Goal: Task Accomplishment & Management: Manage account settings

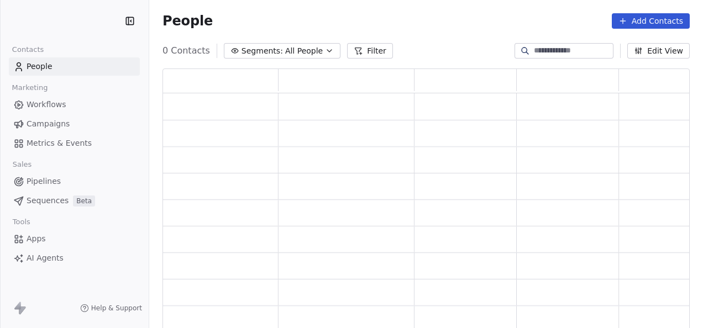
scroll to position [254, 518]
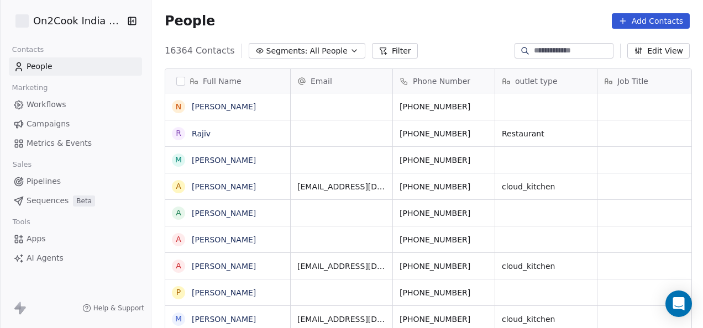
drag, startPoint x: 48, startPoint y: 192, endPoint x: 40, endPoint y: 179, distance: 15.4
click at [40, 179] on div "How likely are you to recommend Swipe One to others? 0 1 2 3 4 5 6 7 8 9 10 Not…" at bounding box center [351, 164] width 703 height 38
click at [40, 179] on span "Pipelines" at bounding box center [44, 182] width 34 height 12
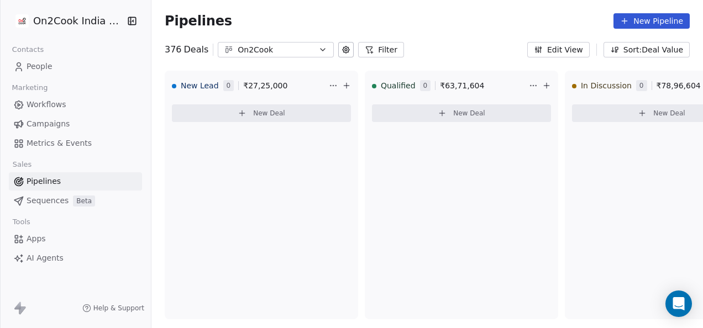
click at [274, 52] on div "On2Cook" at bounding box center [276, 50] width 76 height 12
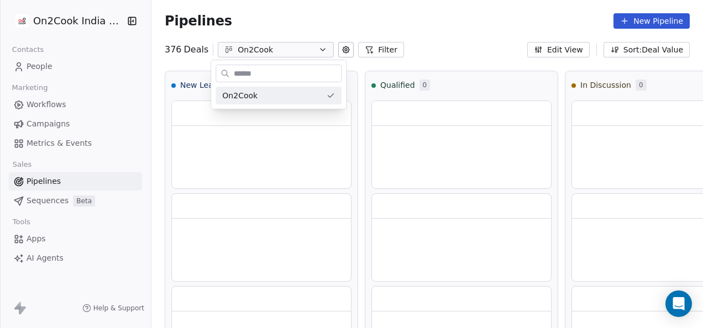
click at [295, 54] on html "On2Cook India Pvt. Ltd. Contacts People Marketing Workflows Campaigns Metrics &…" at bounding box center [351, 164] width 703 height 328
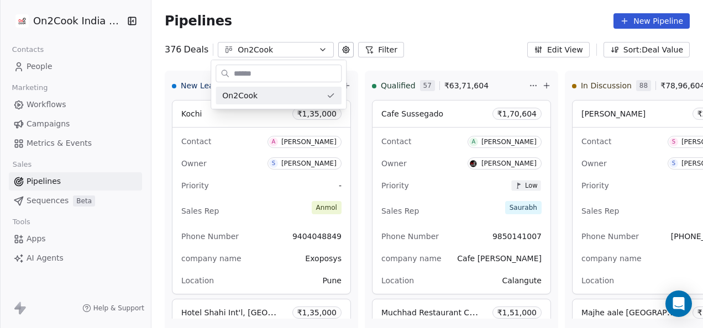
click at [365, 50] on html "On2Cook India Pvt. Ltd. Contacts People Marketing Workflows Campaigns Metrics &…" at bounding box center [351, 164] width 703 height 328
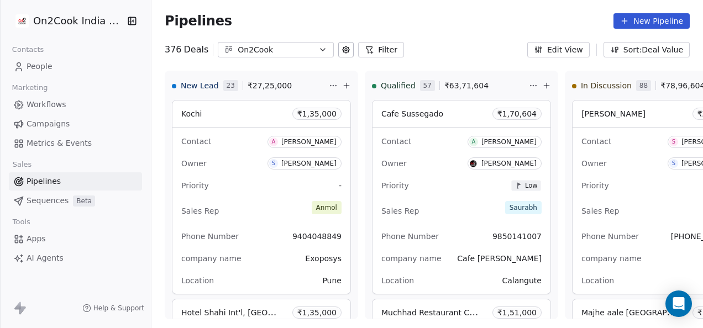
click at [371, 55] on button "Filter" at bounding box center [381, 49] width 46 height 15
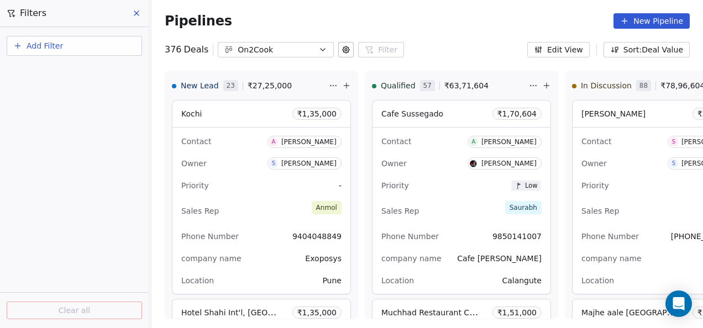
click at [70, 43] on button "Add Filter" at bounding box center [74, 46] width 135 height 20
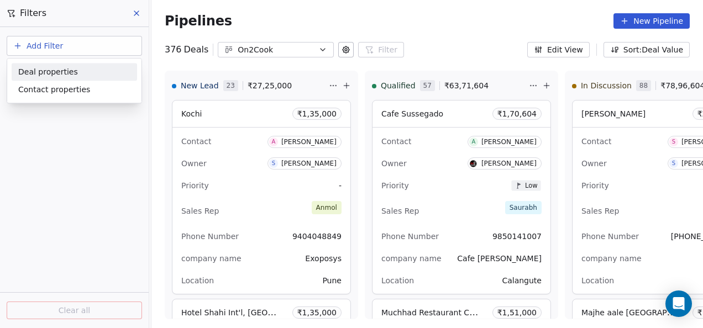
click at [74, 71] on div "Deal properties" at bounding box center [74, 72] width 112 height 12
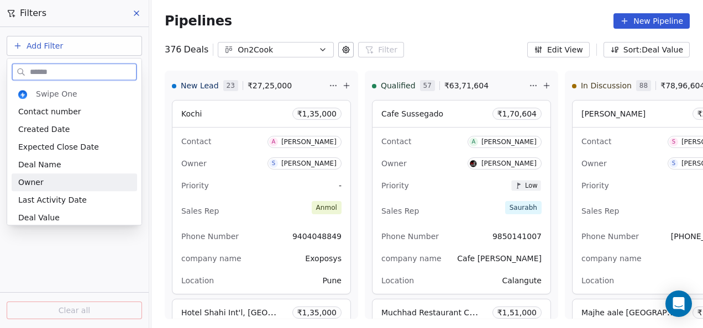
click at [57, 179] on div "Owner" at bounding box center [74, 182] width 112 height 11
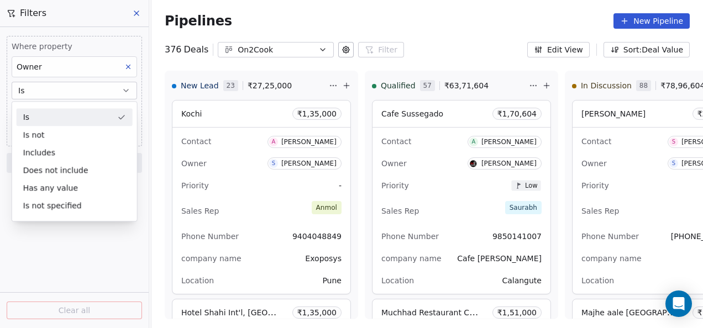
click at [76, 94] on button "Is" at bounding box center [74, 91] width 125 height 18
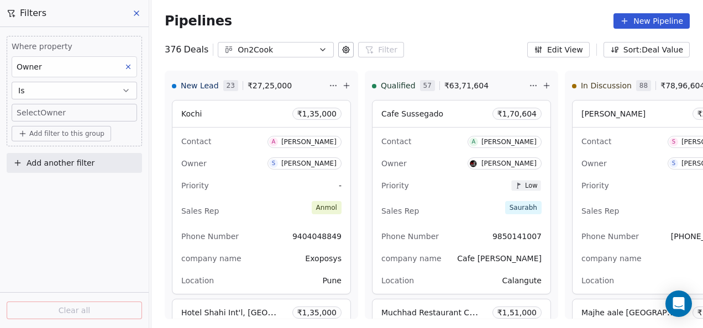
click at [74, 112] on body "On2Cook India Pvt. Ltd. Contacts People Marketing Workflows Campaigns Metrics &…" at bounding box center [351, 164] width 703 height 328
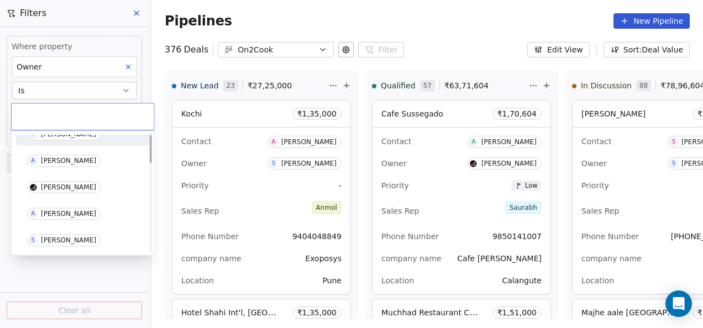
scroll to position [111, 0]
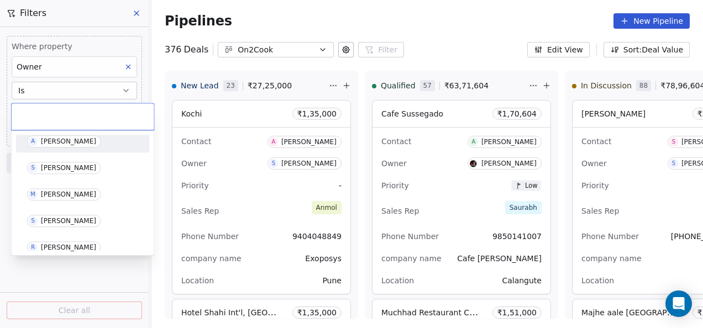
click at [72, 133] on div "[PERSON_NAME] P [PERSON_NAME] A [PERSON_NAME] [PERSON_NAME] A [PERSON_NAME] S […" at bounding box center [83, 192] width 143 height 125
click at [71, 140] on div "[PERSON_NAME]" at bounding box center [68, 142] width 55 height 8
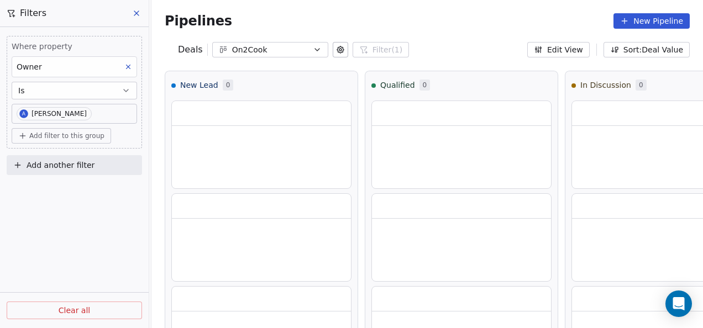
click at [80, 212] on div "Where property Owner Is A [PERSON_NAME] Add filter to this group Add another fi…" at bounding box center [74, 177] width 149 height 301
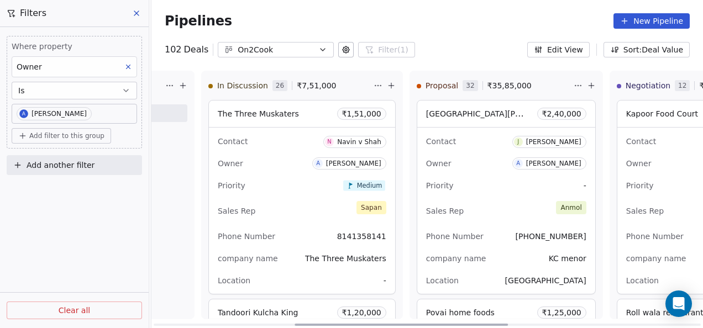
scroll to position [0, 367]
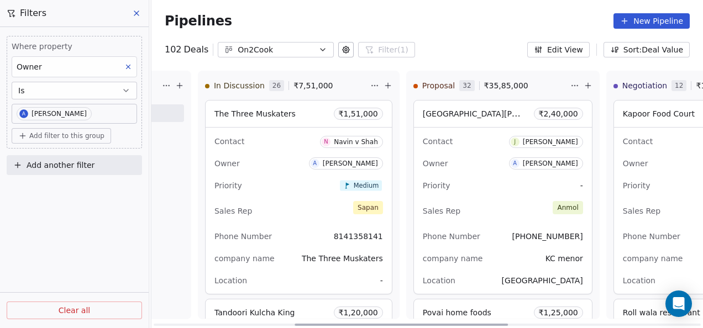
drag, startPoint x: 344, startPoint y: 324, endPoint x: 485, endPoint y: 318, distance: 141.6
click at [485, 324] on div at bounding box center [401, 325] width 213 height 2
click at [478, 54] on div "102 Deals On2Cook Filter (1) Filters Where property Owner Is A [PERSON_NAME] Ad…" at bounding box center [427, 49] width 552 height 15
click at [164, 156] on div "Qualified 0 ₹ 0 New Deal" at bounding box center [94, 195] width 193 height 249
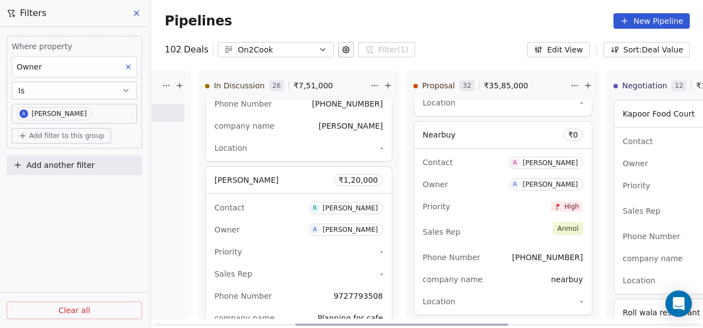
scroll to position [3507, 0]
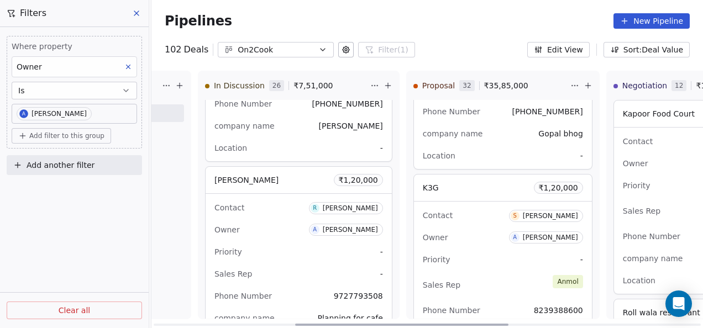
click at [473, 220] on div "Contact S [PERSON_NAME] Owner A [PERSON_NAME] Priority - Sales Rep [PERSON_NAME…" at bounding box center [503, 285] width 178 height 166
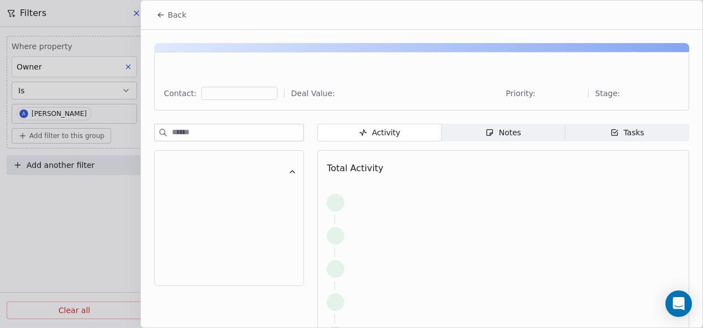
click at [494, 130] on div "Notes" at bounding box center [502, 133] width 35 height 12
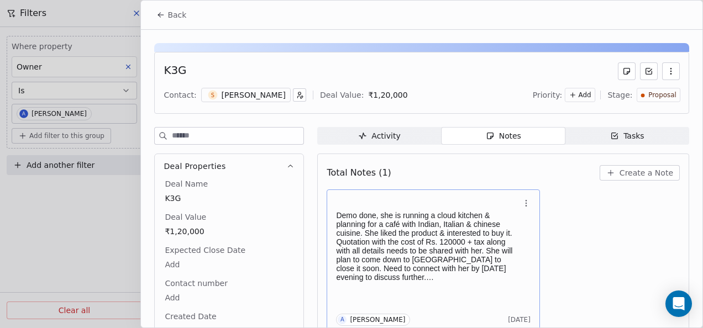
click at [428, 268] on p "Demo done, she is running a cloud kitchen & planning for a café with Indian, It…" at bounding box center [427, 246] width 183 height 71
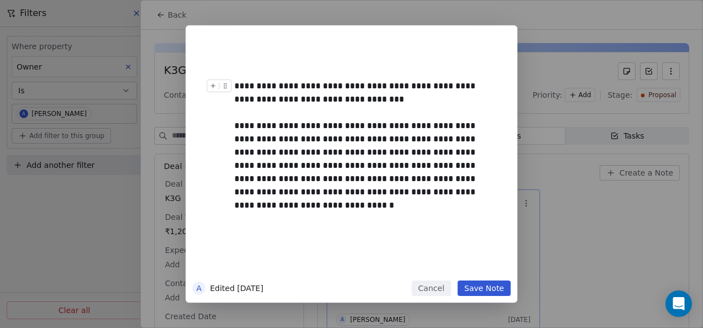
click at [256, 86] on div "**********" at bounding box center [363, 93] width 259 height 27
click at [484, 287] on button "Save Note" at bounding box center [484, 288] width 53 height 15
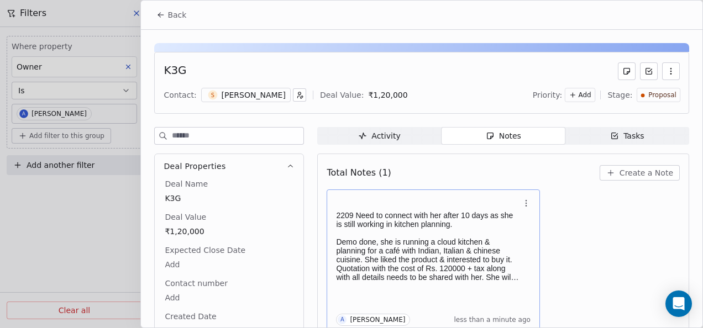
scroll to position [4, 0]
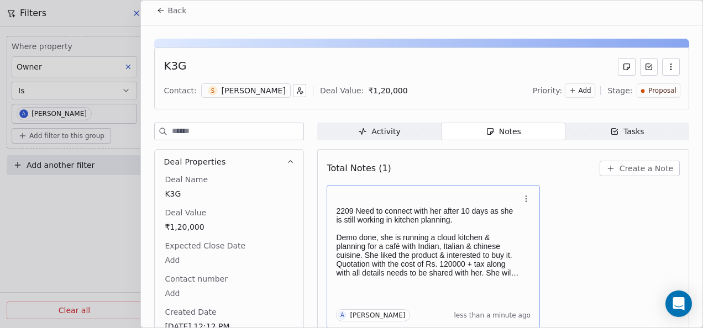
click at [167, 7] on span "Back" at bounding box center [176, 10] width 19 height 11
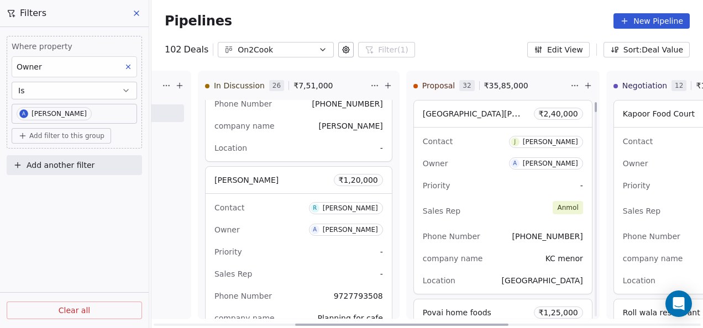
drag, startPoint x: 584, startPoint y: 140, endPoint x: 581, endPoint y: 101, distance: 39.9
click at [595, 102] on div at bounding box center [596, 107] width 2 height 10
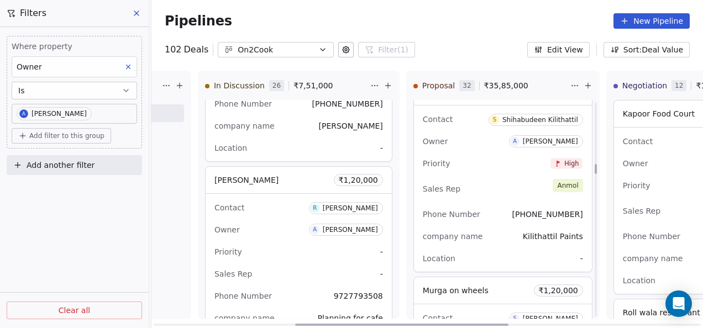
scroll to position [2266, 0]
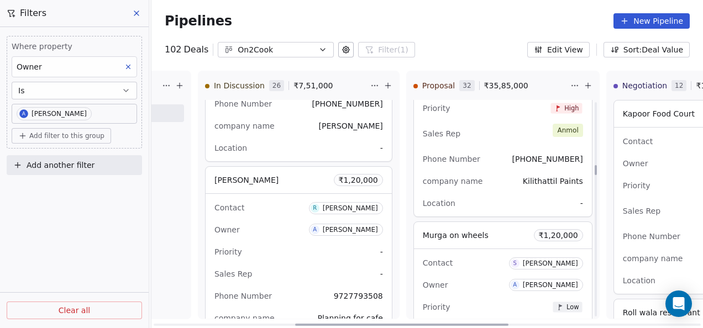
click at [474, 166] on div "Contact S Shihabudeen Kilithattil Owner A [PERSON_NAME] Priority High Sales Rep…" at bounding box center [503, 133] width 178 height 166
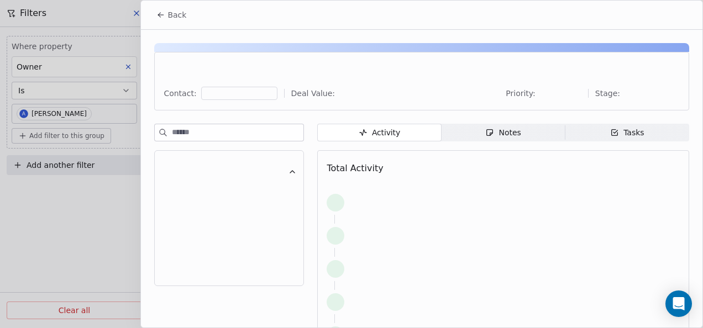
click at [524, 132] on span "Notes Notes" at bounding box center [504, 133] width 124 height 18
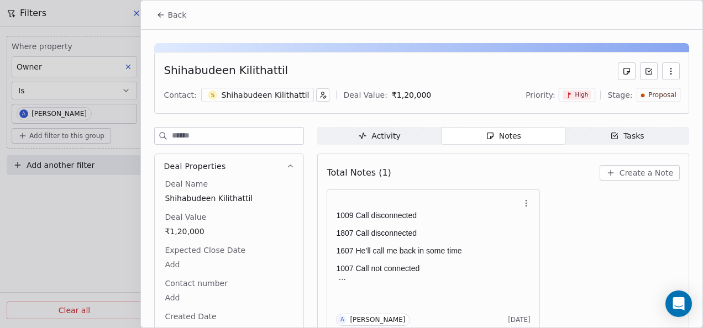
click at [159, 11] on icon at bounding box center [160, 15] width 9 height 9
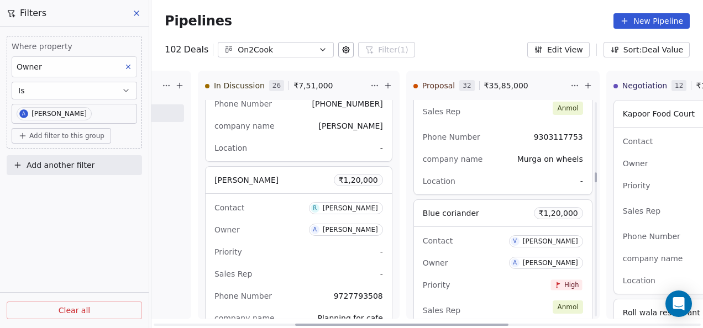
scroll to position [2597, 0]
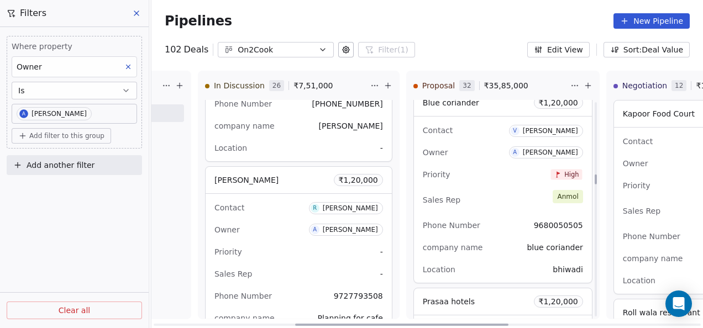
click at [336, 203] on div "New Lead 0 ₹ 0 New Deal Qualified 0 ₹ 0 New Deal In Discussion 26 ₹ 7,51,000 Th…" at bounding box center [60, 200] width 552 height 258
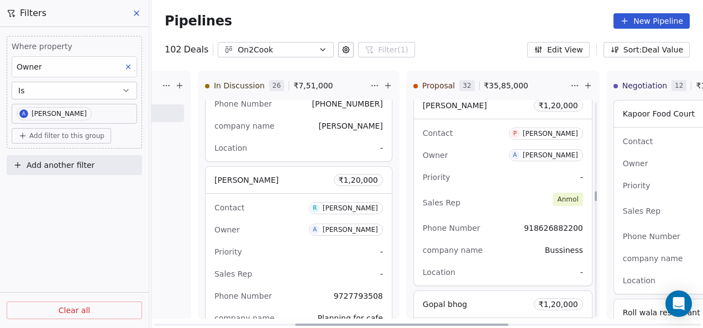
scroll to position [3205, 0]
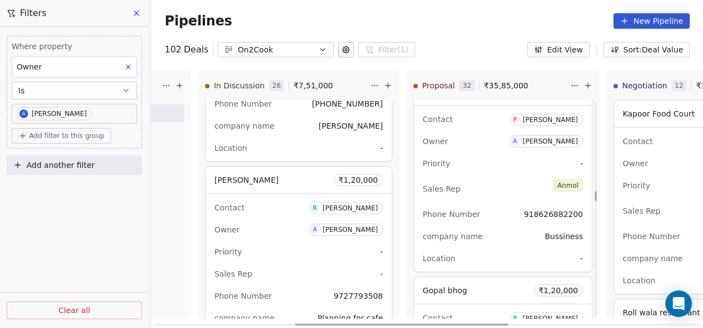
click at [507, 206] on div "Phone Number [PHONE_NUMBER]" at bounding box center [503, 215] width 160 height 18
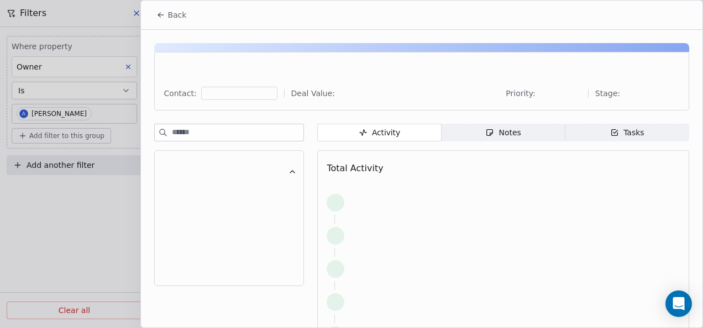
click at [513, 137] on div "Notes" at bounding box center [502, 133] width 35 height 12
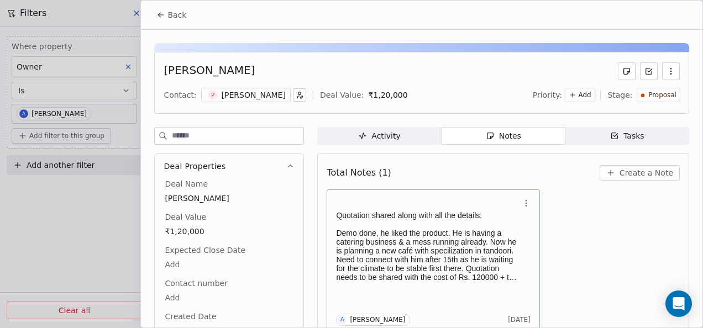
click at [475, 243] on p "Demo done, he liked the product. He is having a catering business & a mess runn…" at bounding box center [427, 255] width 183 height 53
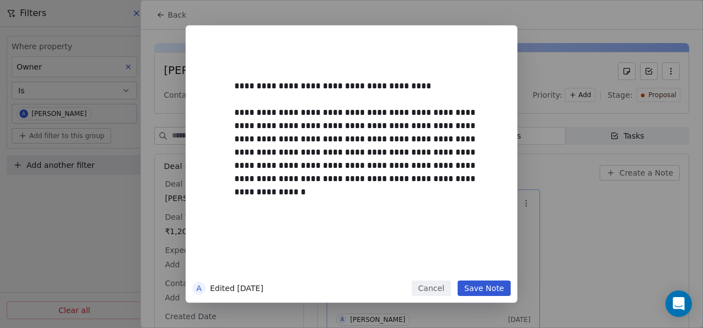
click at [442, 287] on button "Cancel" at bounding box center [431, 288] width 39 height 15
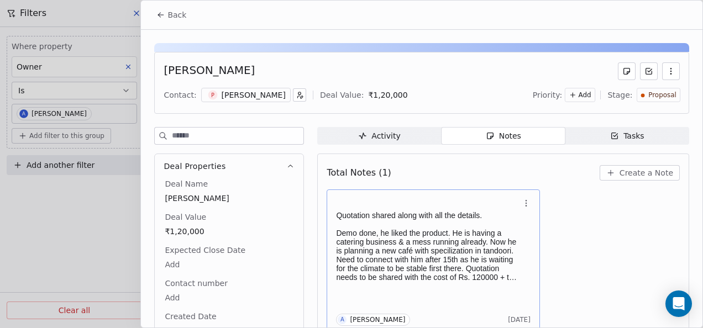
scroll to position [4, 0]
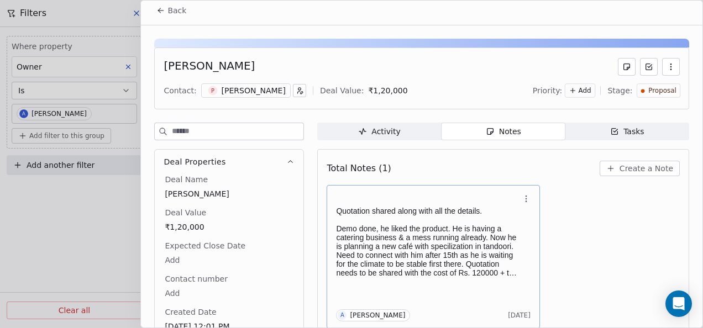
click at [450, 200] on h1 at bounding box center [427, 201] width 183 height 11
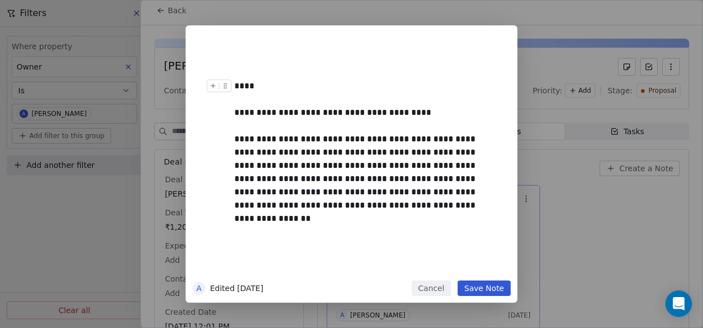
click at [291, 85] on div "****" at bounding box center [363, 86] width 259 height 13
click at [501, 290] on button "Save Note" at bounding box center [484, 288] width 53 height 15
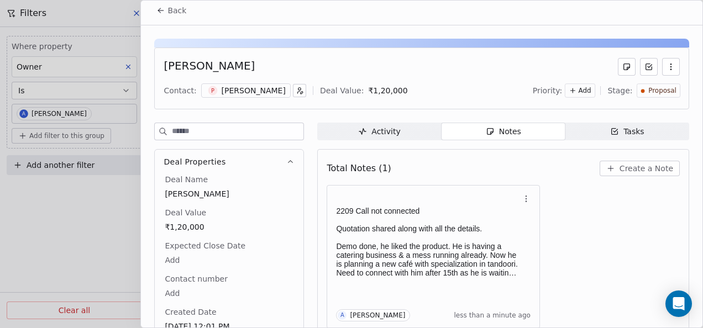
click at [160, 19] on button "Back" at bounding box center [171, 11] width 43 height 20
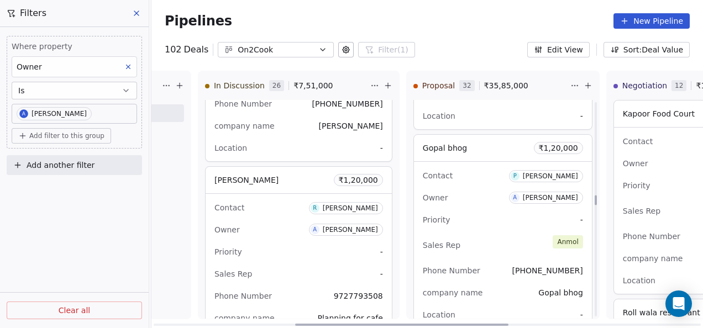
scroll to position [3371, 0]
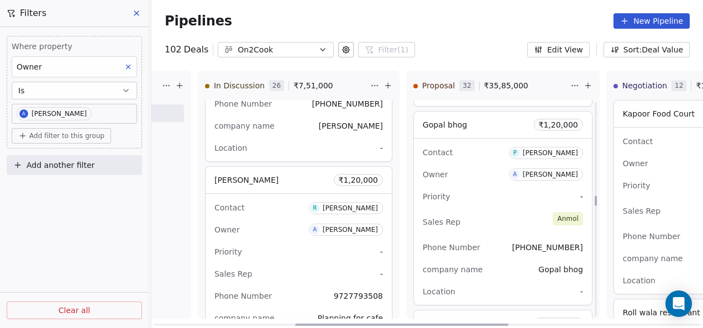
click at [485, 225] on div "Sales Rep [PERSON_NAME]" at bounding box center [503, 222] width 160 height 24
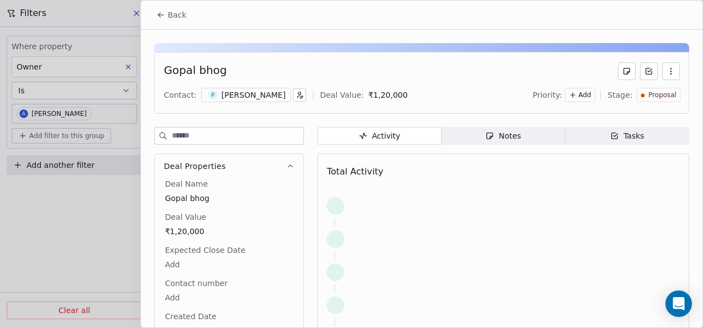
click at [496, 137] on div "Notes" at bounding box center [502, 136] width 35 height 12
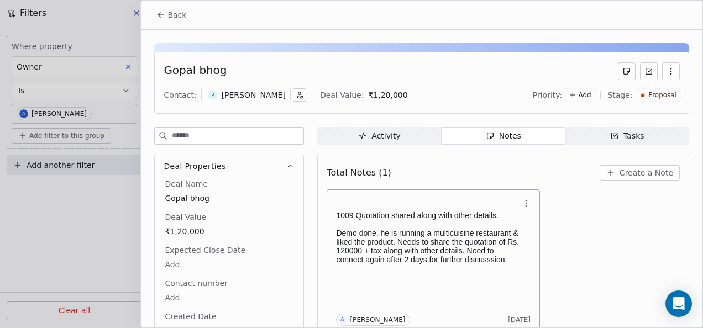
click at [475, 192] on div "1009 Quotation shared along with other details. Demo done, he is running a mult…" at bounding box center [433, 262] width 213 height 144
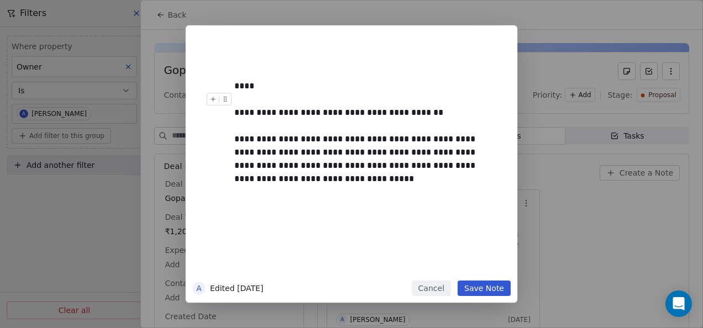
drag, startPoint x: 282, startPoint y: 97, endPoint x: 284, endPoint y: 91, distance: 7.0
click at [282, 95] on div at bounding box center [367, 99] width 267 height 13
click at [284, 90] on div "****" at bounding box center [363, 86] width 259 height 13
click at [475, 292] on button "Save Note" at bounding box center [484, 288] width 53 height 15
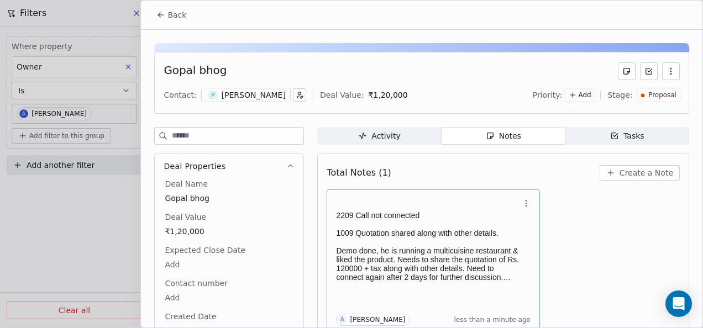
scroll to position [4, 0]
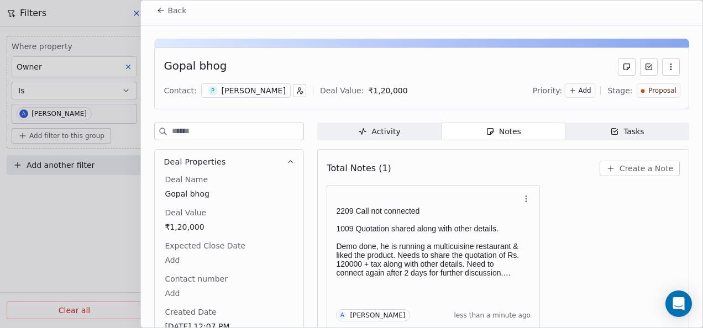
click at [170, 15] on button "Back" at bounding box center [171, 11] width 43 height 20
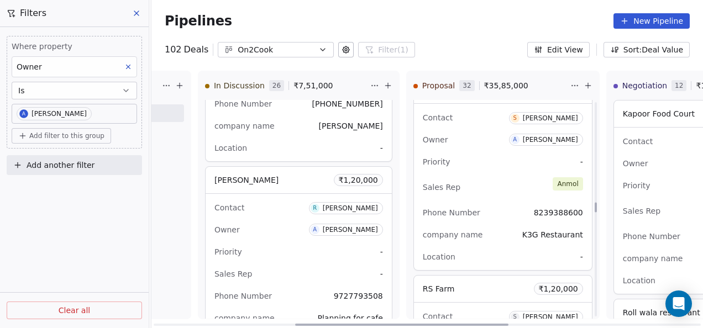
scroll to position [3647, 0]
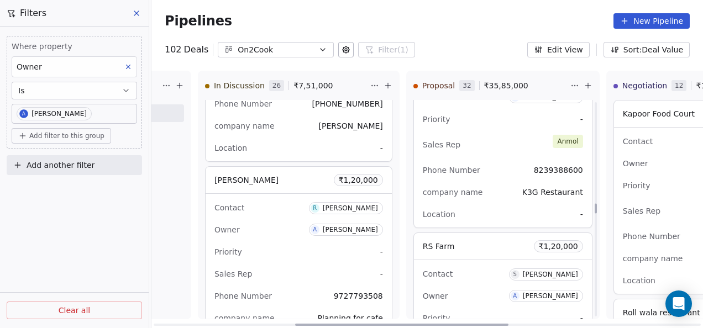
click at [514, 208] on div "Location -" at bounding box center [503, 215] width 160 height 18
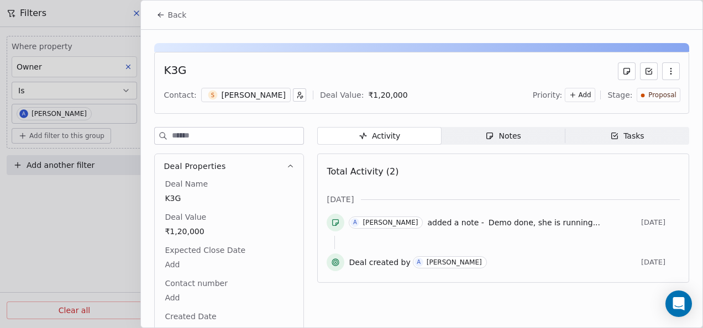
click at [500, 138] on div "Notes" at bounding box center [502, 136] width 35 height 12
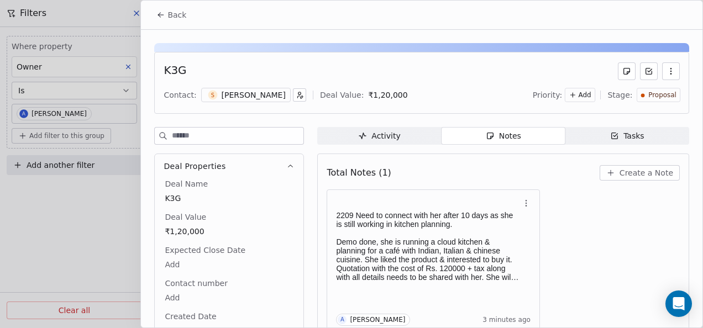
click at [161, 13] on icon at bounding box center [160, 15] width 9 height 9
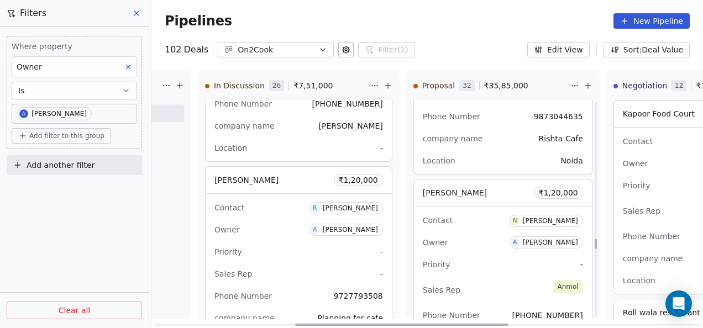
scroll to position [4918, 0]
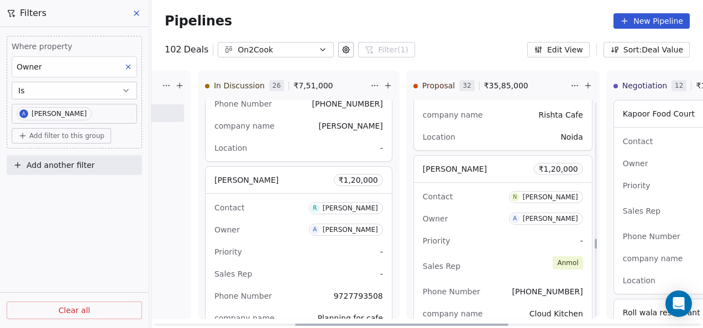
click at [497, 256] on div "Sales Rep [PERSON_NAME]" at bounding box center [503, 266] width 160 height 24
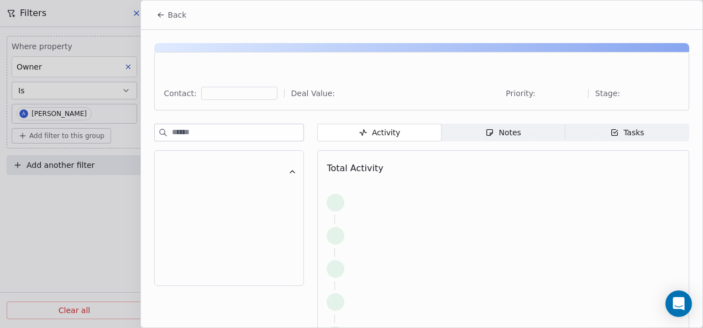
click at [495, 258] on div at bounding box center [503, 269] width 353 height 24
click at [501, 138] on div "Notes" at bounding box center [502, 133] width 35 height 12
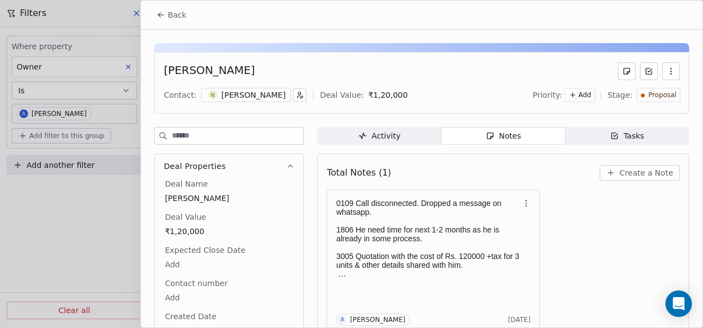
click at [158, 13] on icon at bounding box center [160, 15] width 9 height 9
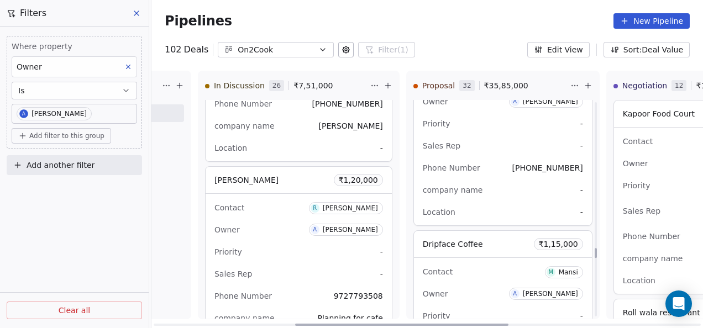
scroll to position [5250, 0]
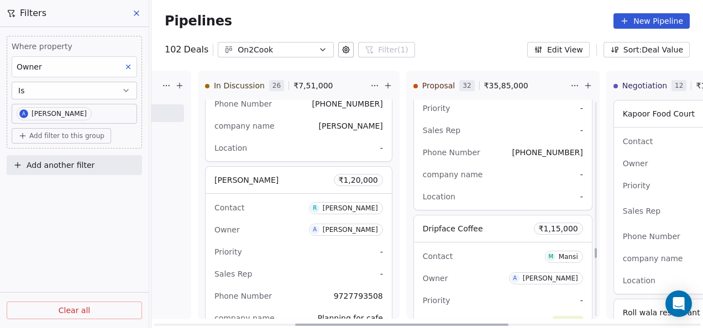
click at [483, 167] on div "company name -" at bounding box center [503, 175] width 160 height 18
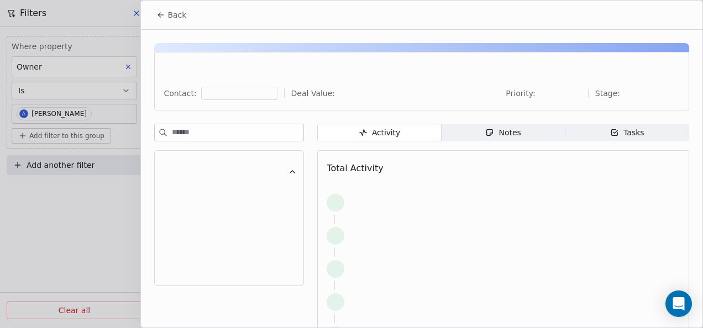
click at [477, 137] on span "Notes Notes" at bounding box center [504, 133] width 124 height 18
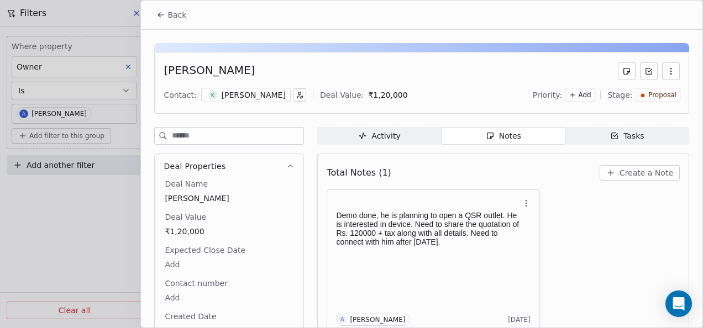
click at [154, 19] on button "Back" at bounding box center [171, 15] width 43 height 20
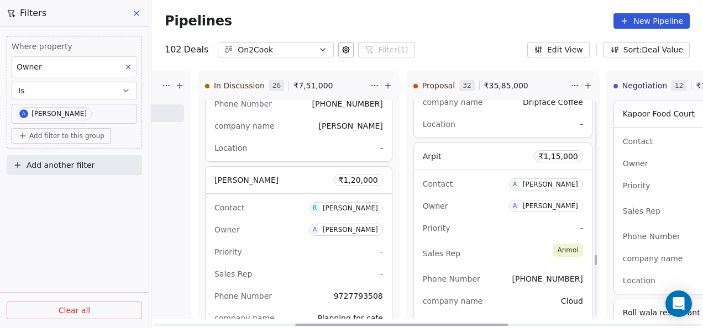
scroll to position [5526, 0]
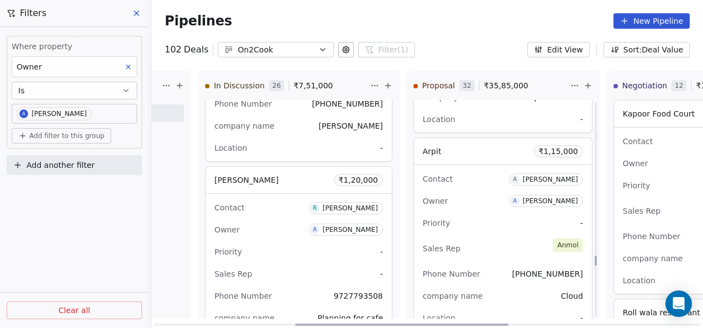
click at [516, 237] on div "Sales Rep [PERSON_NAME]" at bounding box center [503, 249] width 160 height 24
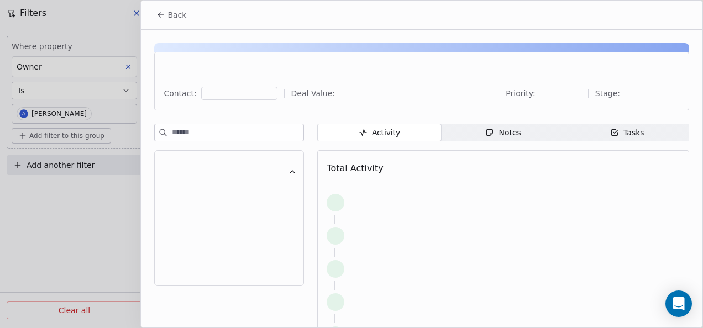
click at [485, 129] on div "Notes" at bounding box center [502, 133] width 35 height 12
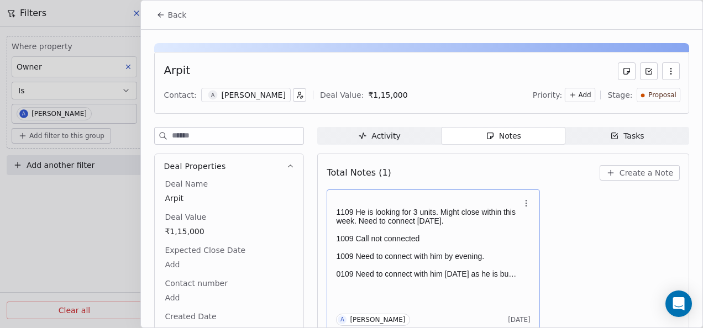
click at [406, 238] on p "1009 Call not connected" at bounding box center [427, 238] width 183 height 9
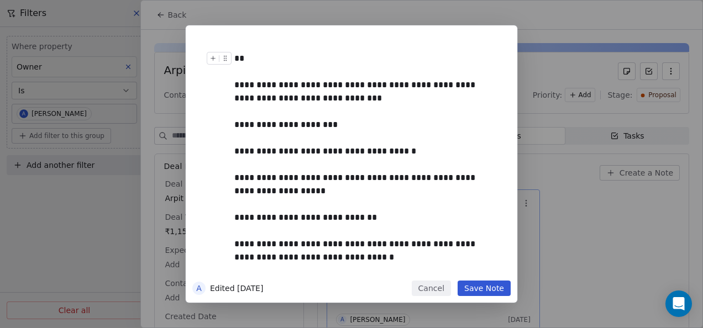
click at [254, 60] on div "**" at bounding box center [363, 58] width 259 height 13
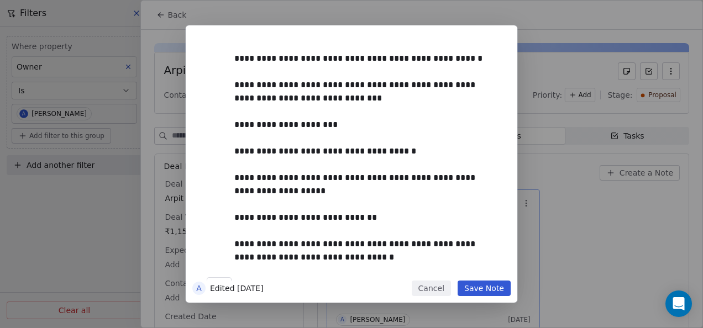
click at [486, 293] on button "Save Note" at bounding box center [484, 288] width 53 height 15
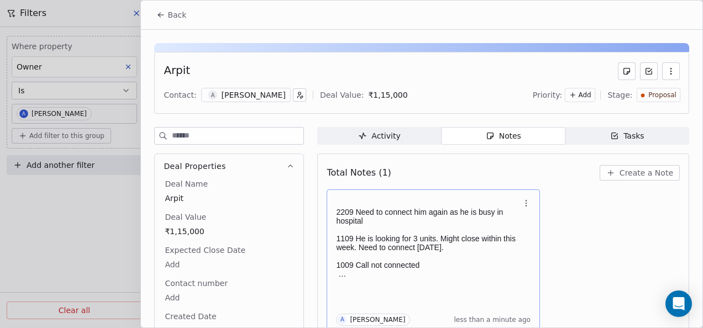
scroll to position [4, 0]
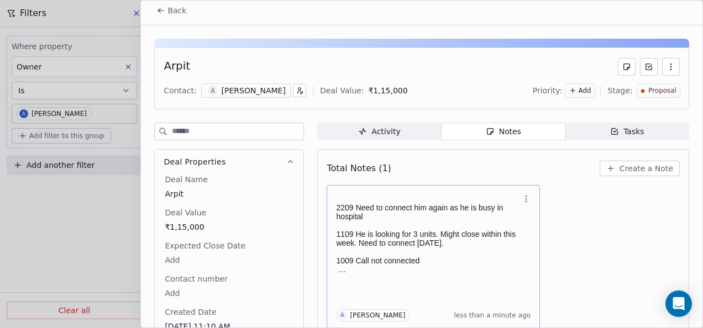
click at [159, 7] on icon at bounding box center [160, 10] width 9 height 9
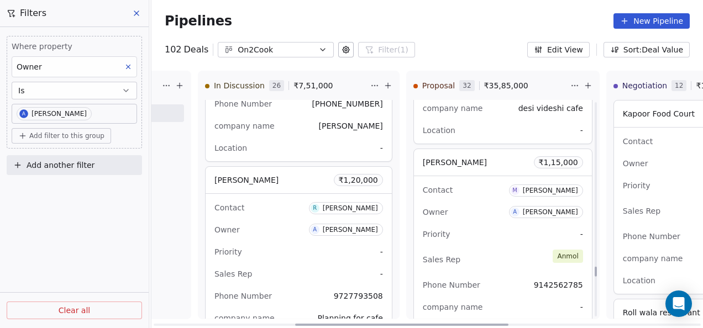
scroll to position [6024, 0]
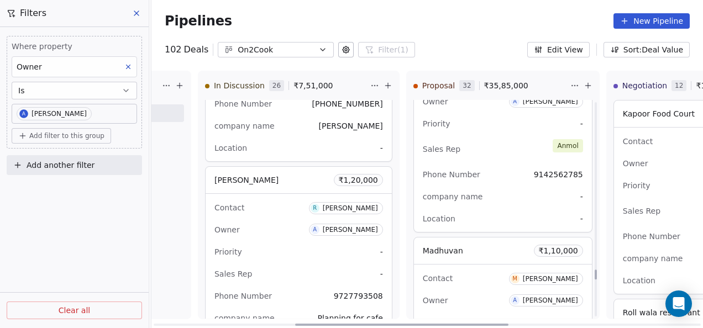
click at [503, 190] on div "company name -" at bounding box center [503, 197] width 160 height 18
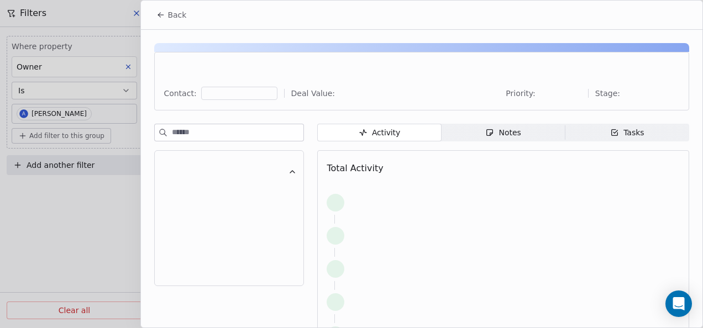
click at [487, 134] on icon "button" at bounding box center [490, 133] width 6 height 6
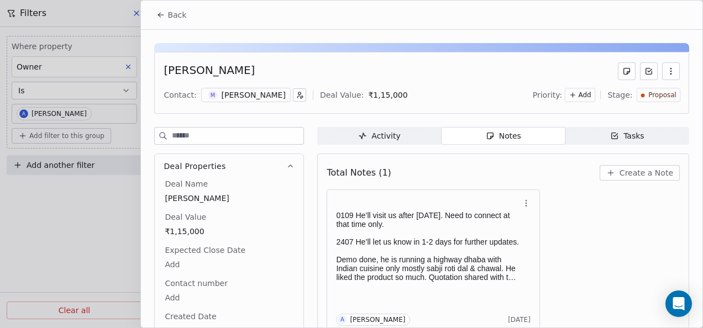
click at [158, 22] on button "Back" at bounding box center [171, 15] width 43 height 20
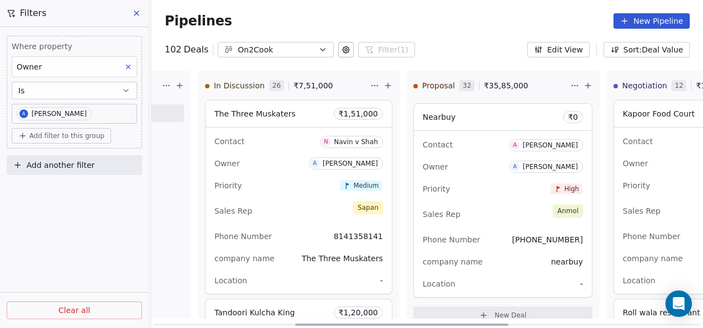
click at [261, 143] on div "Contact N [PERSON_NAME]" at bounding box center [298, 141] width 169 height 18
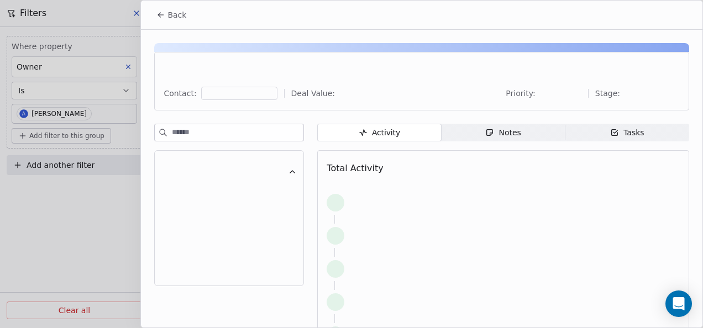
click at [485, 134] on icon "button" at bounding box center [489, 132] width 9 height 9
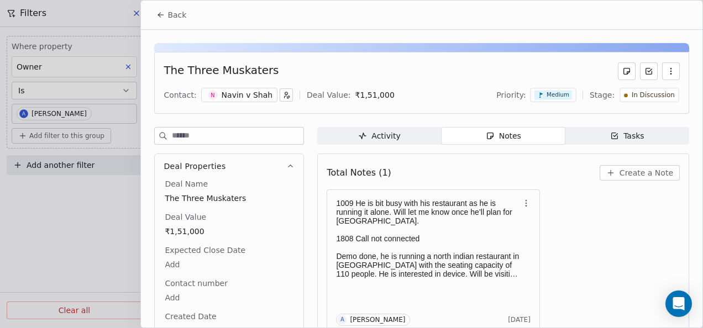
click at [156, 21] on button "Back" at bounding box center [171, 15] width 43 height 20
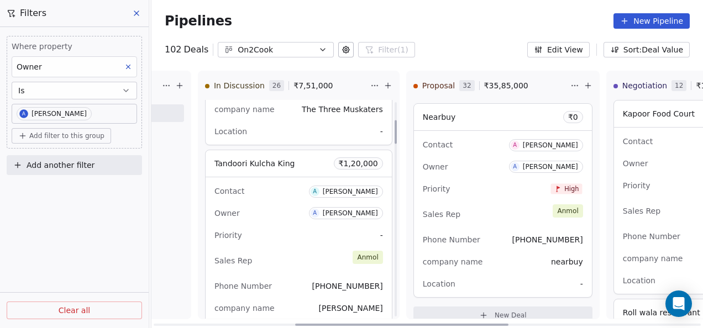
scroll to position [166, 0]
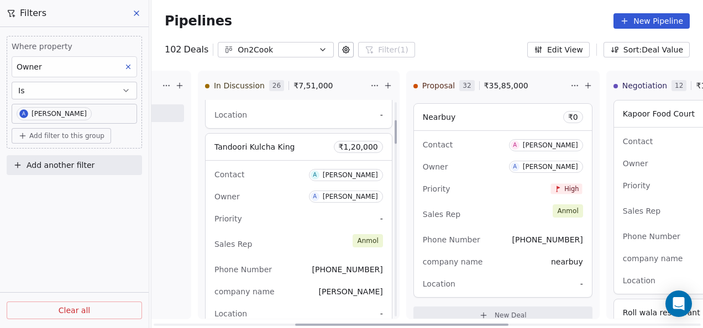
click at [316, 208] on div "Contact A [PERSON_NAME] Owner A [PERSON_NAME] Priority - Sales Rep [PERSON_NAME…" at bounding box center [299, 244] width 186 height 166
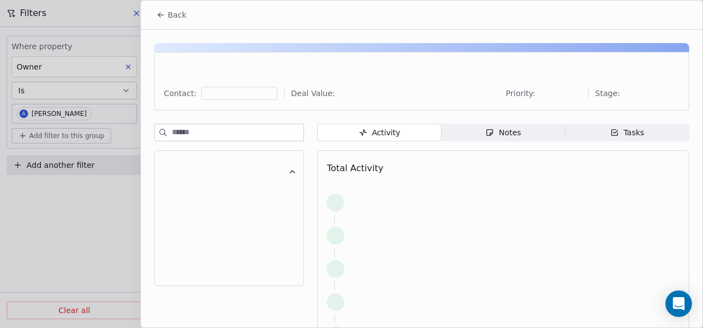
click at [464, 133] on span "Notes Notes" at bounding box center [504, 133] width 124 height 18
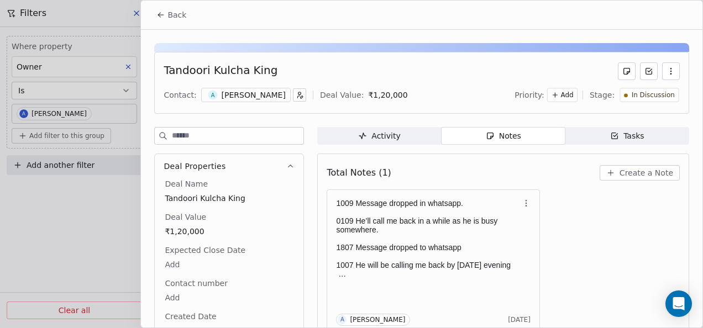
click at [159, 18] on icon at bounding box center [160, 15] width 9 height 9
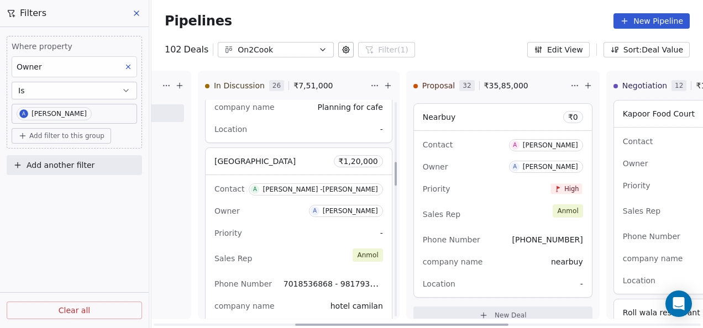
scroll to position [553, 0]
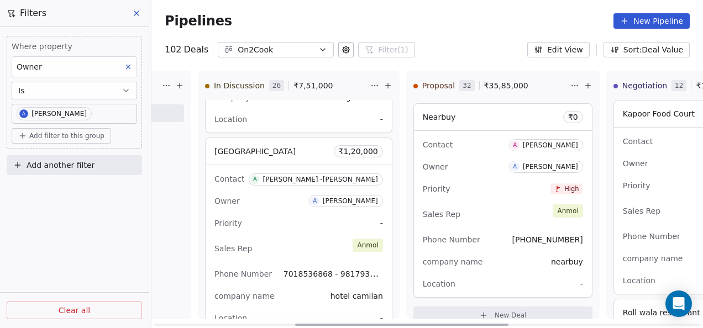
click at [308, 219] on div "Priority -" at bounding box center [298, 223] width 169 height 18
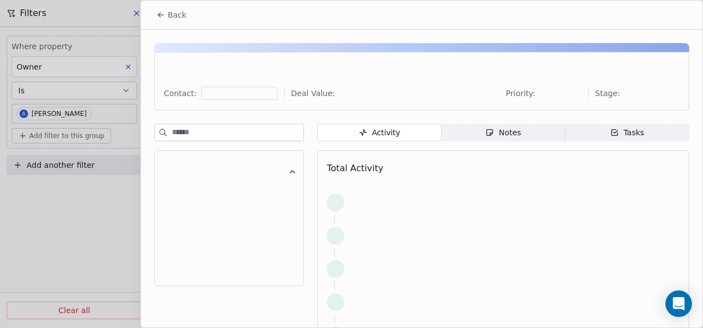
click at [469, 131] on span "Notes Notes" at bounding box center [504, 133] width 124 height 18
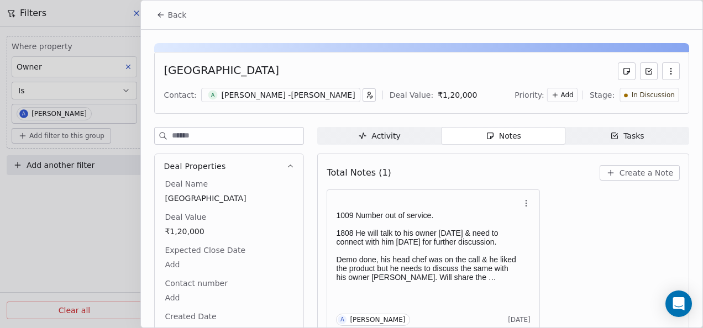
click at [176, 9] on button "Back" at bounding box center [171, 15] width 43 height 20
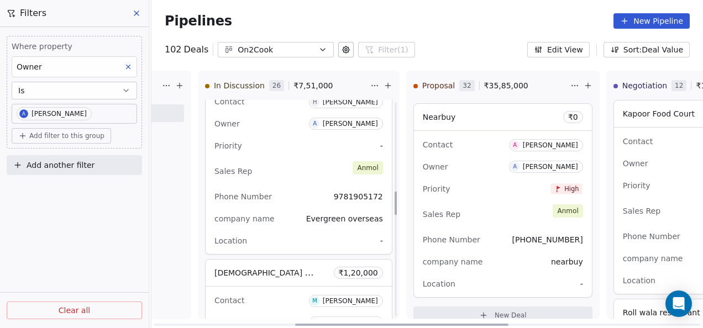
scroll to position [774, 0]
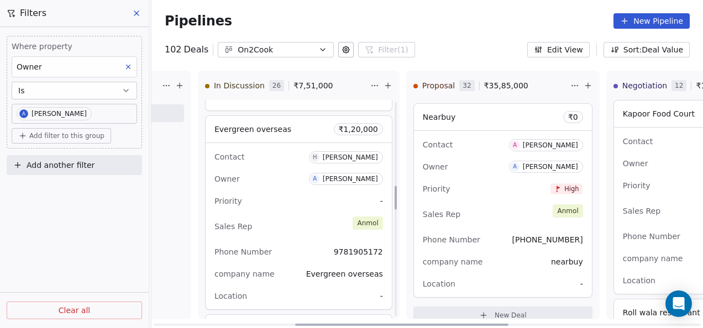
click at [287, 201] on div "Priority -" at bounding box center [298, 201] width 169 height 18
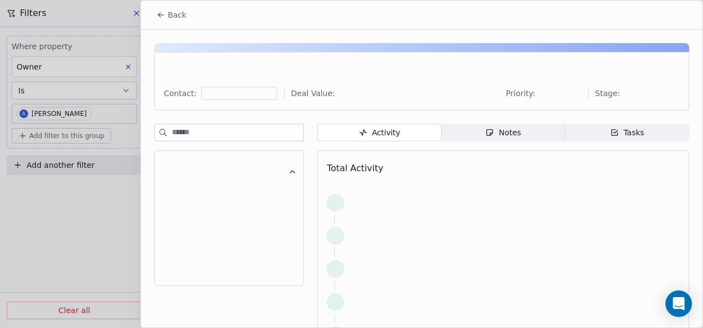
click at [469, 132] on span "Notes Notes" at bounding box center [504, 133] width 124 height 18
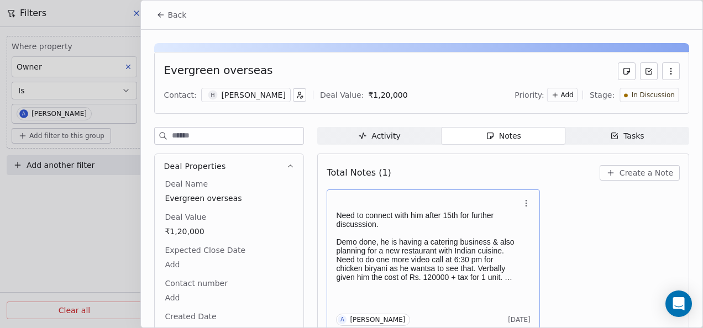
click at [410, 279] on p "Demo done, he is having a catering business & also planning for a new restauran…" at bounding box center [427, 260] width 183 height 44
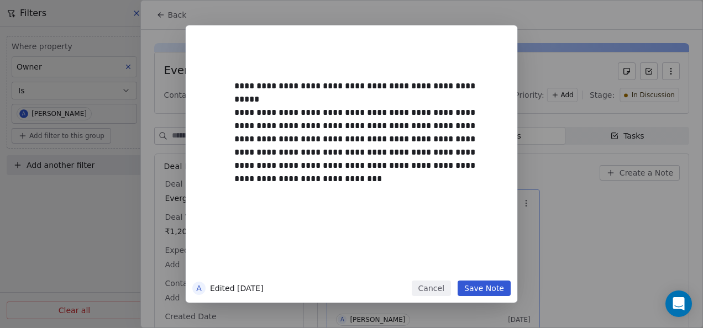
click at [431, 290] on button "Cancel" at bounding box center [431, 288] width 39 height 15
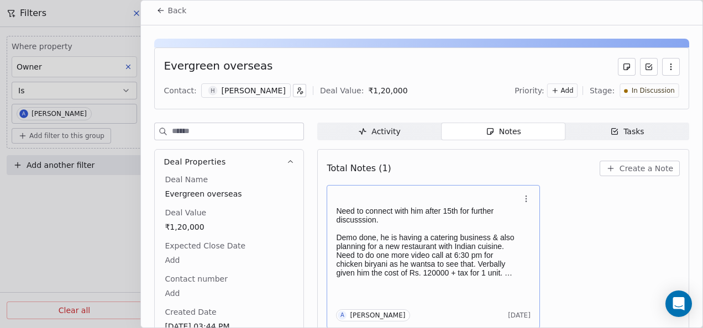
click at [417, 213] on p "Need to connect with him after 15th for further discusssion." at bounding box center [427, 216] width 183 height 18
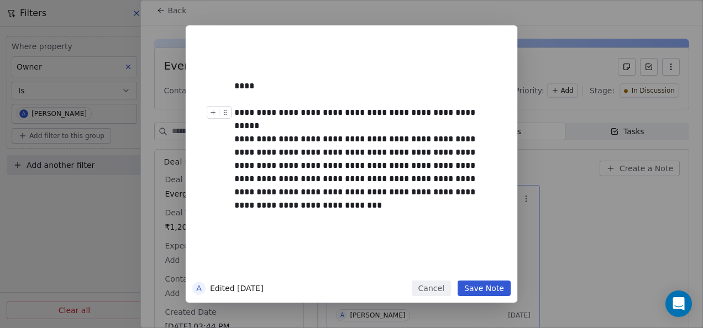
drag, startPoint x: 433, startPoint y: 119, endPoint x: 439, endPoint y: 111, distance: 10.4
click at [302, 88] on div "****" at bounding box center [363, 86] width 259 height 13
click at [448, 288] on button "Cancel" at bounding box center [431, 288] width 39 height 15
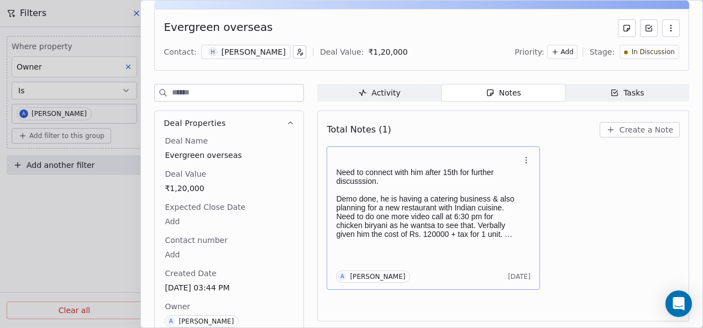
scroll to position [60, 0]
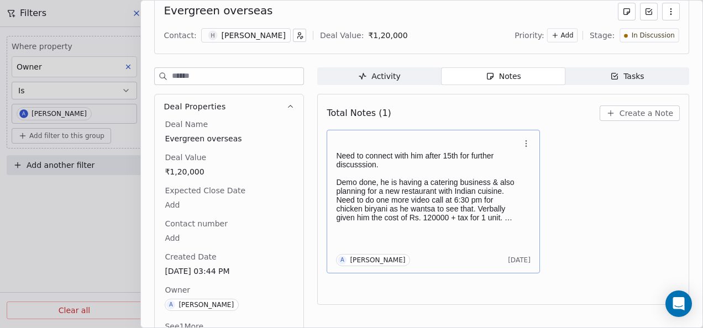
click at [384, 228] on div "Need to connect with him after 15th for further discusssion. Demo done, he is h…" at bounding box center [433, 201] width 195 height 129
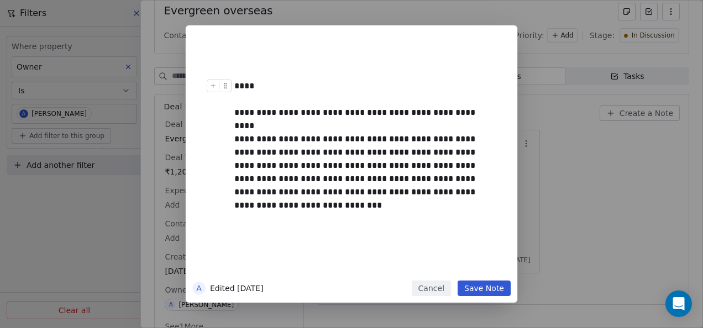
click at [279, 86] on div "****" at bounding box center [363, 86] width 259 height 13
click at [388, 87] on div "****" at bounding box center [363, 86] width 259 height 13
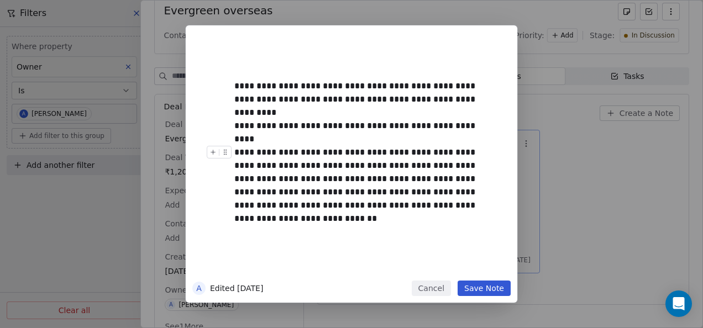
click at [477, 305] on div "**********" at bounding box center [351, 164] width 703 height 328
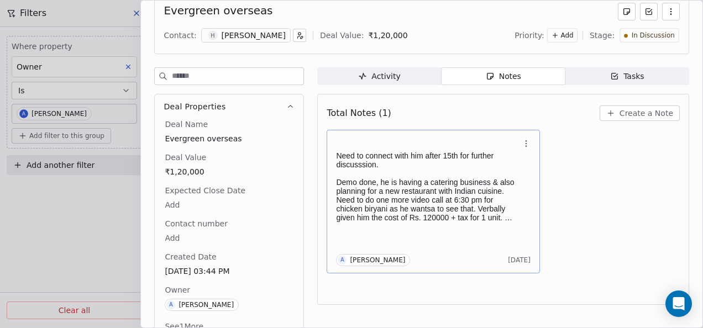
click at [442, 205] on p "Demo done, he is having a catering business & also planning for a new restauran…" at bounding box center [427, 200] width 183 height 44
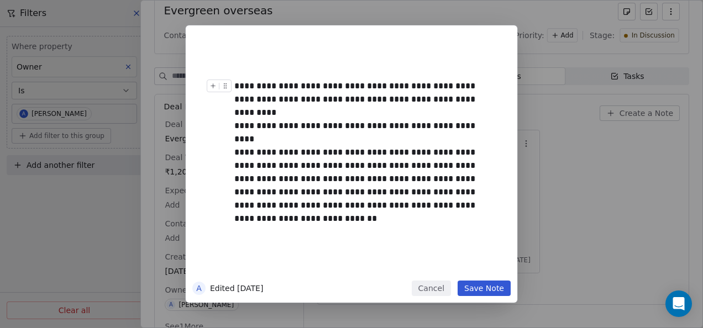
click at [235, 85] on div "**********" at bounding box center [363, 93] width 259 height 27
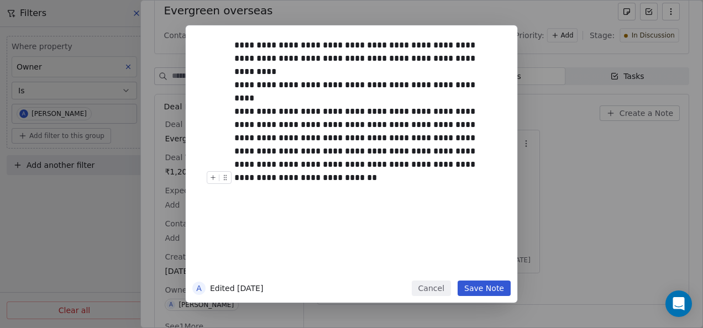
click at [479, 293] on button "Save Note" at bounding box center [484, 288] width 53 height 15
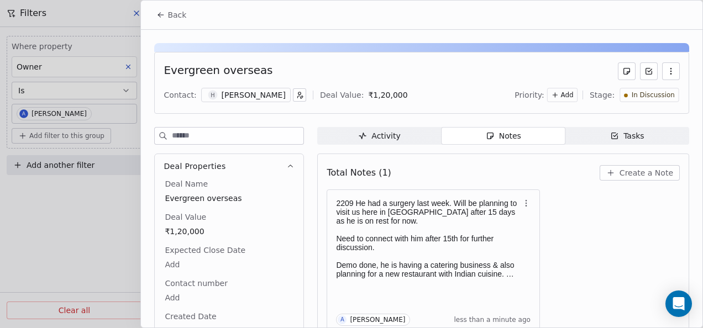
click at [168, 15] on span "Back" at bounding box center [176, 14] width 19 height 11
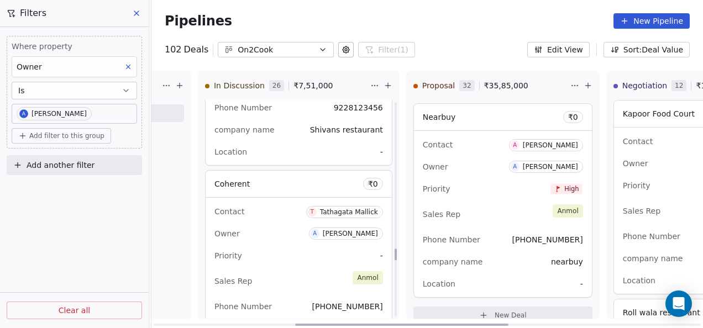
scroll to position [2757, 0]
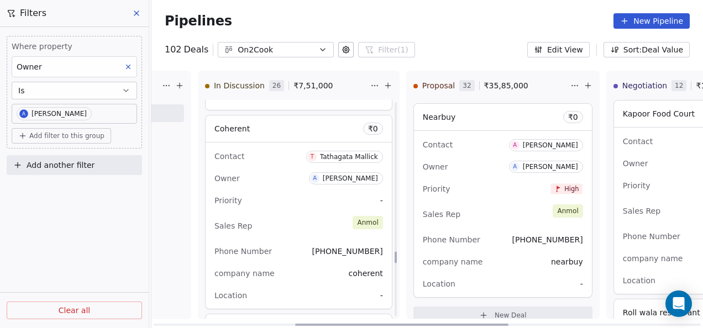
click at [305, 232] on div "Contact [GEOGRAPHIC_DATA][PERSON_NAME] Owner A [PERSON_NAME] Priority - Sales R…" at bounding box center [299, 226] width 186 height 166
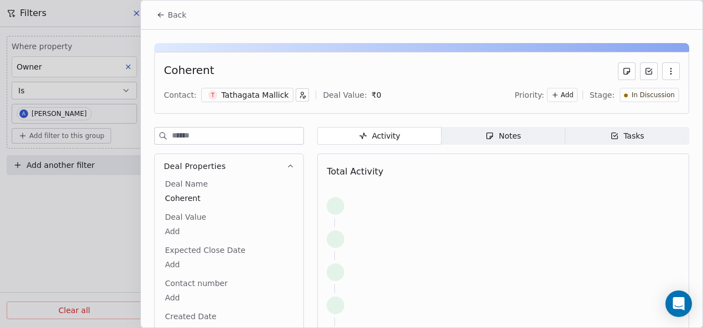
click at [463, 137] on span "Notes Notes" at bounding box center [504, 136] width 124 height 18
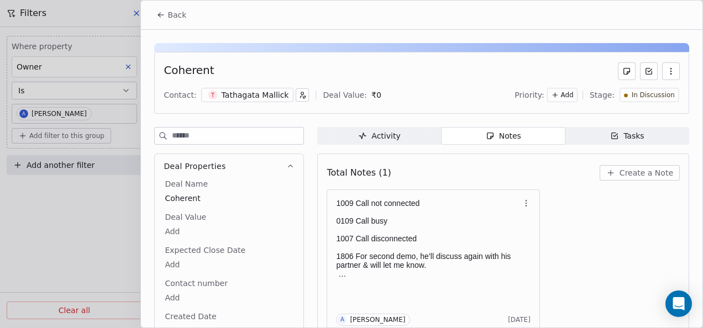
click at [157, 11] on icon at bounding box center [160, 15] width 9 height 9
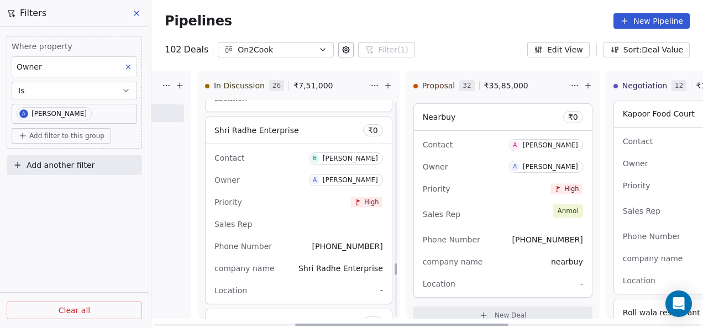
scroll to position [2978, 0]
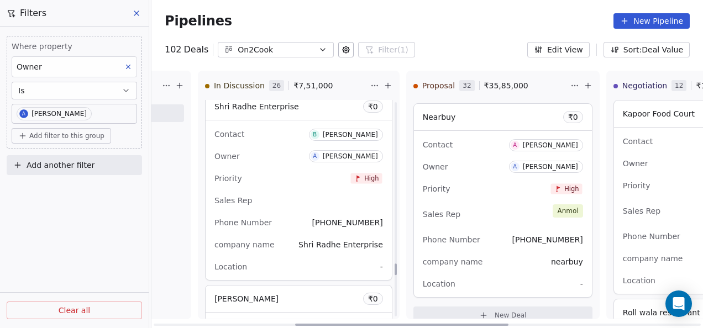
click at [296, 196] on div "Sales Rep" at bounding box center [298, 201] width 169 height 18
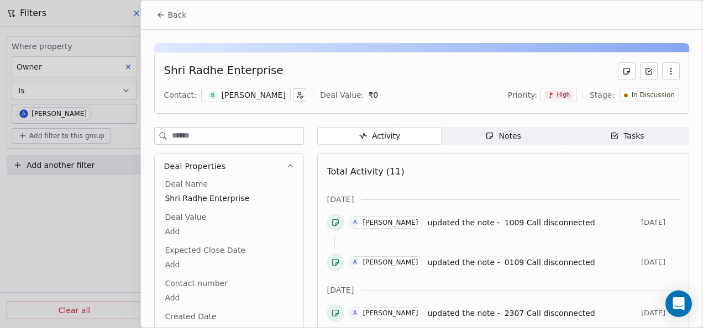
click at [155, 14] on button "Back" at bounding box center [171, 15] width 43 height 20
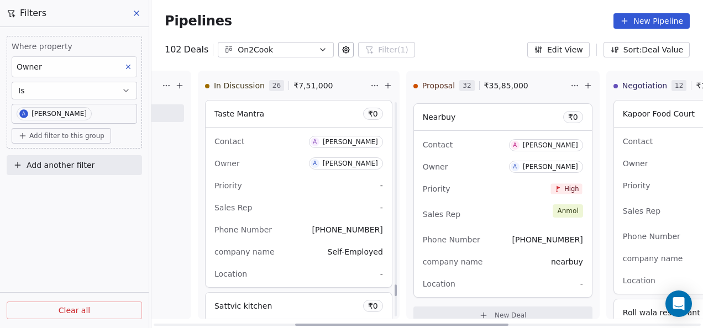
scroll to position [3365, 0]
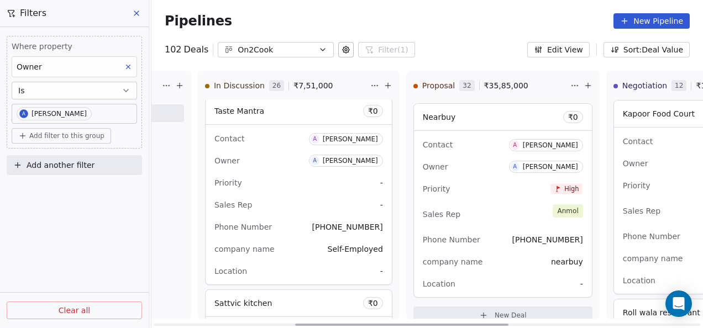
click at [325, 196] on div "Sales Rep -" at bounding box center [298, 205] width 169 height 18
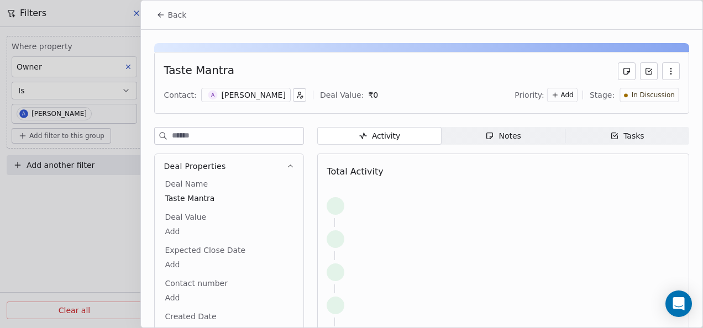
click at [465, 134] on span "Notes Notes" at bounding box center [504, 136] width 124 height 18
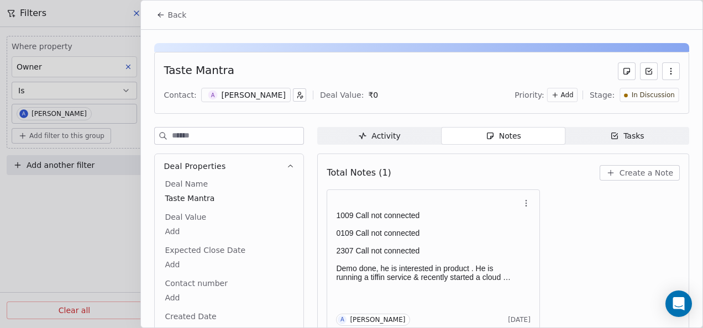
click at [167, 20] on button "Back" at bounding box center [171, 15] width 43 height 20
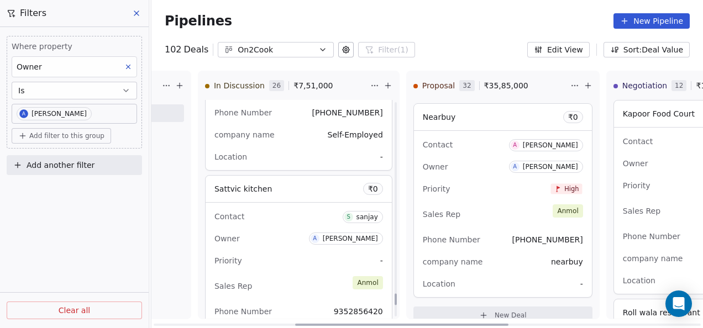
scroll to position [3531, 0]
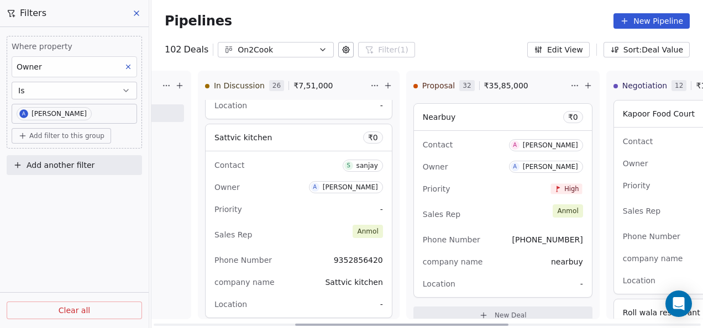
click at [312, 223] on div "Sales Rep [PERSON_NAME]" at bounding box center [298, 235] width 169 height 24
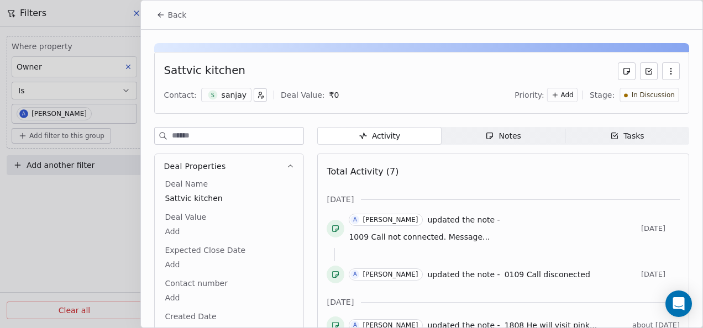
click at [487, 132] on icon "button" at bounding box center [489, 136] width 9 height 9
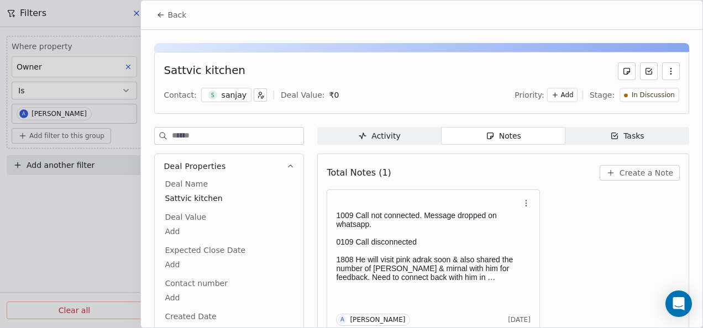
click at [176, 13] on span "Back" at bounding box center [176, 14] width 19 height 11
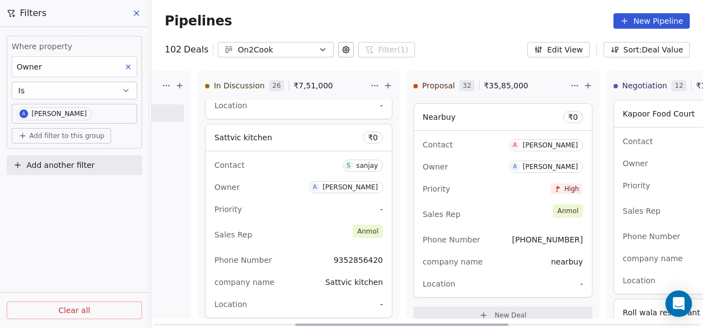
click at [312, 223] on div "Sales Rep [PERSON_NAME]" at bounding box center [298, 235] width 169 height 24
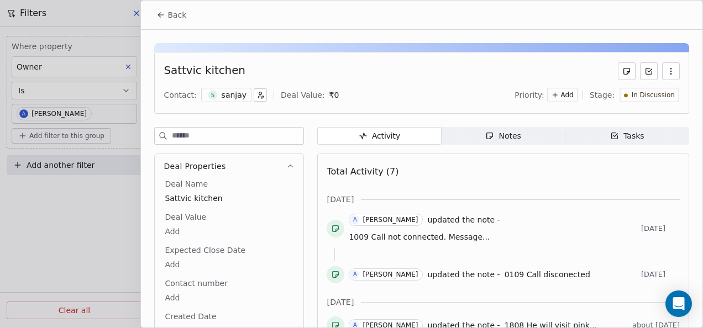
click at [476, 138] on span "Notes Notes" at bounding box center [504, 136] width 124 height 18
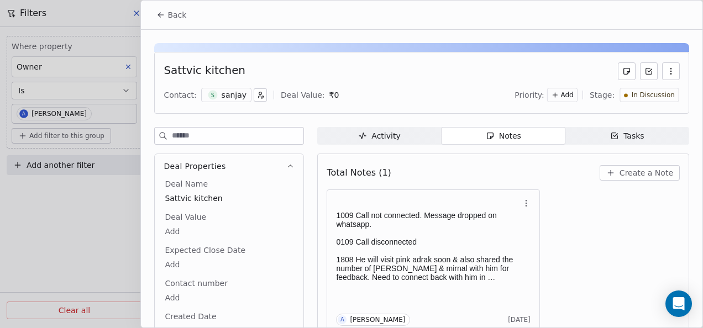
click at [168, 19] on span "Back" at bounding box center [176, 14] width 19 height 11
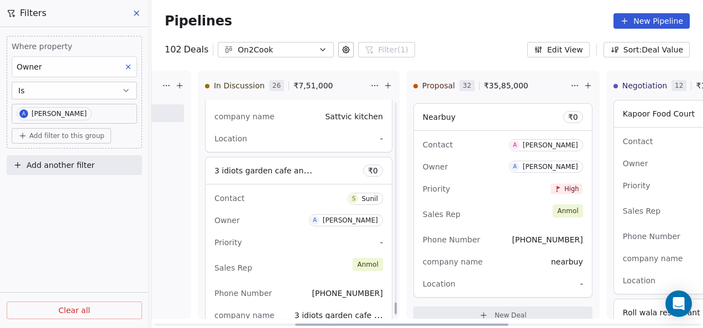
scroll to position [3735, 0]
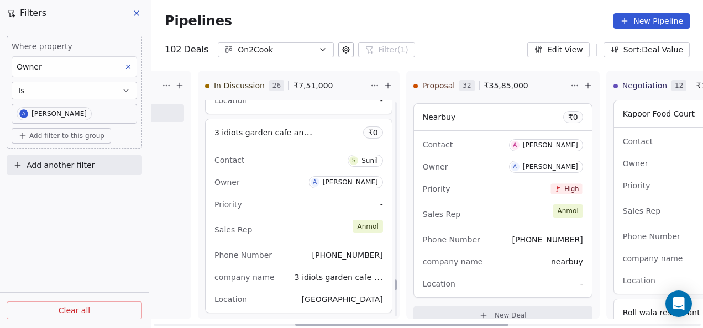
click at [278, 196] on div "Priority -" at bounding box center [298, 205] width 169 height 18
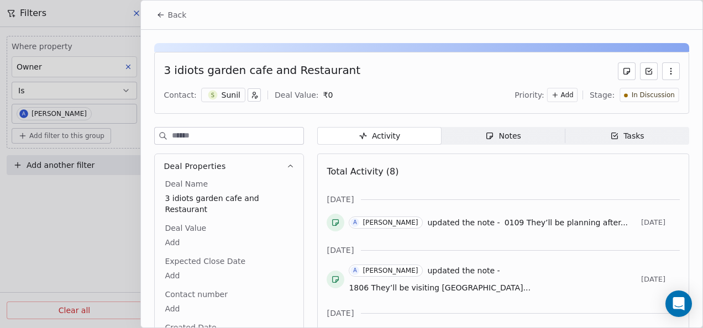
click at [460, 135] on span "Notes Notes" at bounding box center [504, 136] width 124 height 18
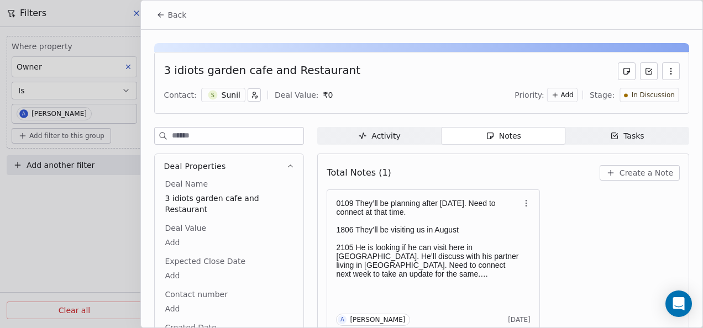
click at [168, 17] on span "Back" at bounding box center [176, 14] width 19 height 11
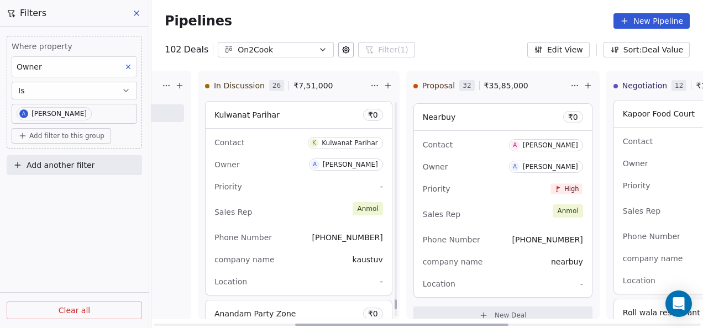
scroll to position [4564, 0]
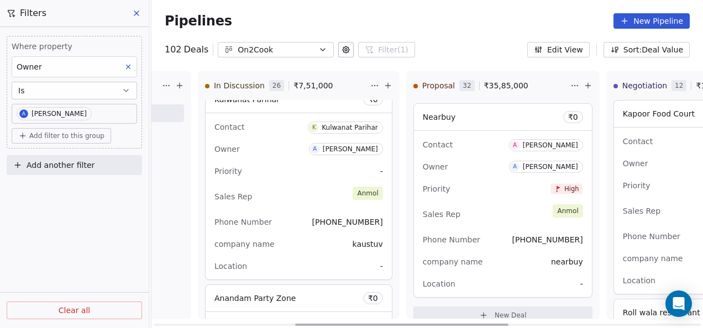
click at [273, 187] on div "Sales Rep [PERSON_NAME]" at bounding box center [298, 197] width 169 height 24
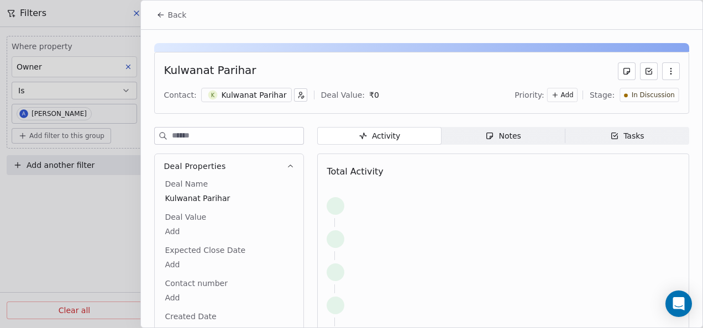
click at [462, 132] on span "Notes Notes" at bounding box center [504, 136] width 124 height 18
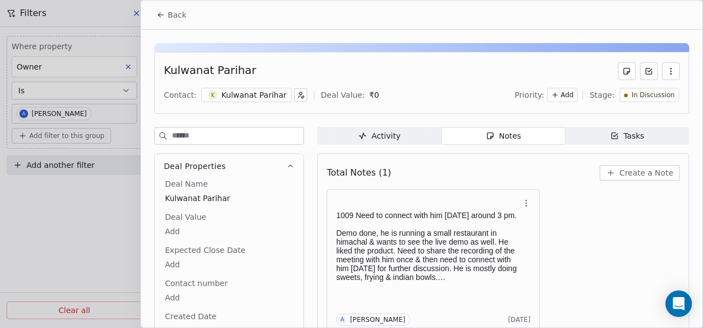
click at [161, 15] on icon at bounding box center [160, 15] width 9 height 9
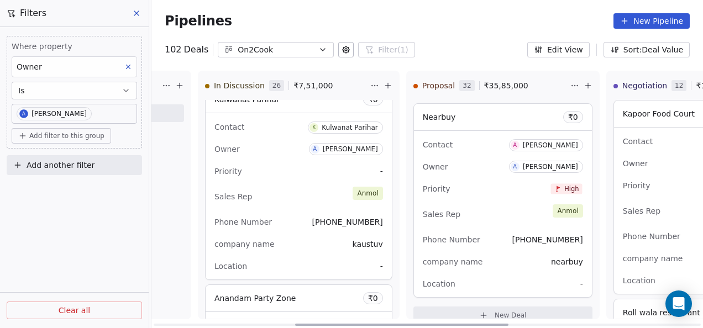
click at [317, 185] on div "Sales Rep [PERSON_NAME]" at bounding box center [298, 197] width 169 height 24
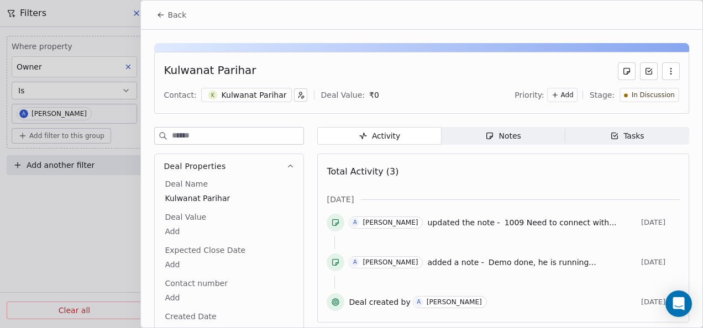
click at [492, 130] on div "Notes" at bounding box center [502, 136] width 35 height 12
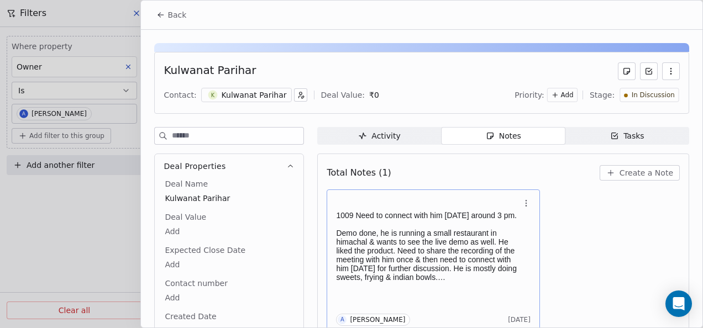
click at [468, 229] on p at bounding box center [427, 224] width 183 height 9
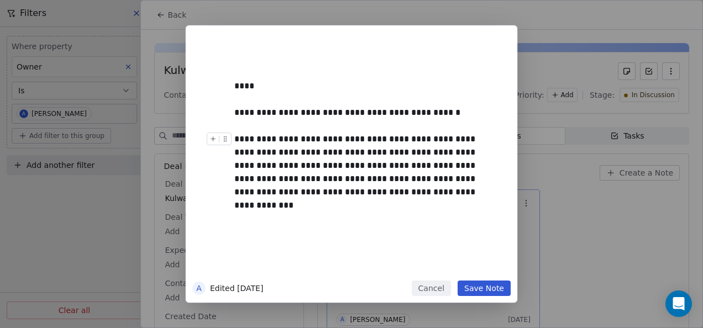
click at [383, 195] on div "**********" at bounding box center [363, 166] width 259 height 66
click at [297, 95] on div at bounding box center [367, 99] width 267 height 13
click at [294, 82] on div "****" at bounding box center [363, 86] width 259 height 13
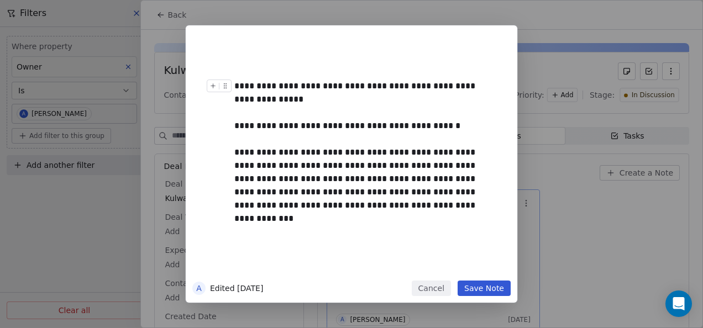
click at [498, 287] on button "Save Note" at bounding box center [484, 288] width 53 height 15
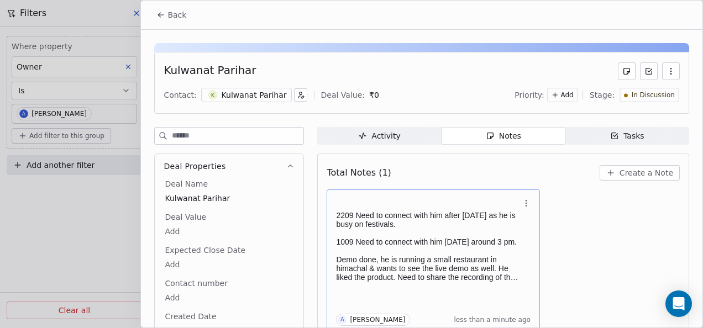
scroll to position [4, 0]
